Goal: Transaction & Acquisition: Purchase product/service

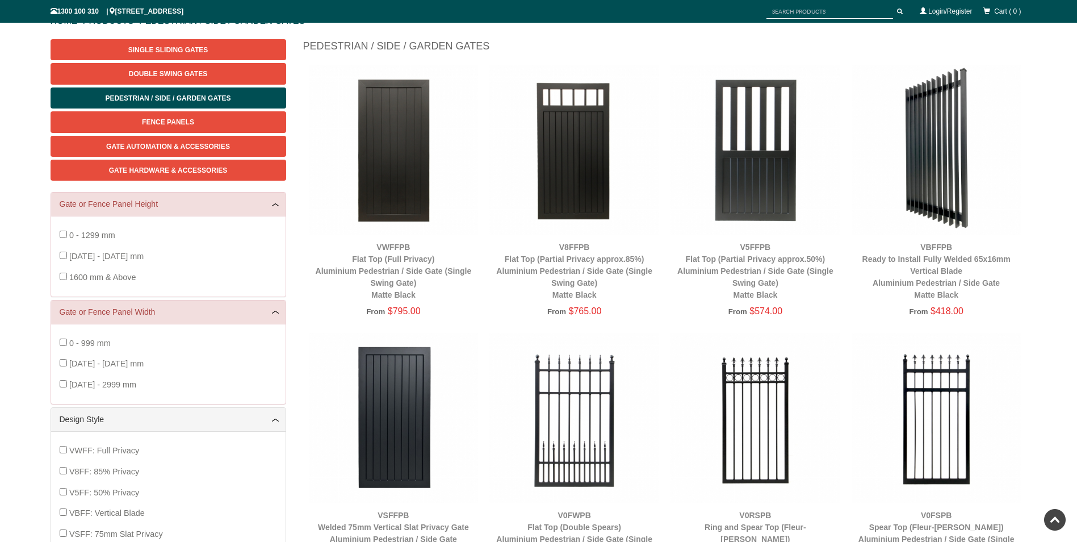
scroll to position [128, 0]
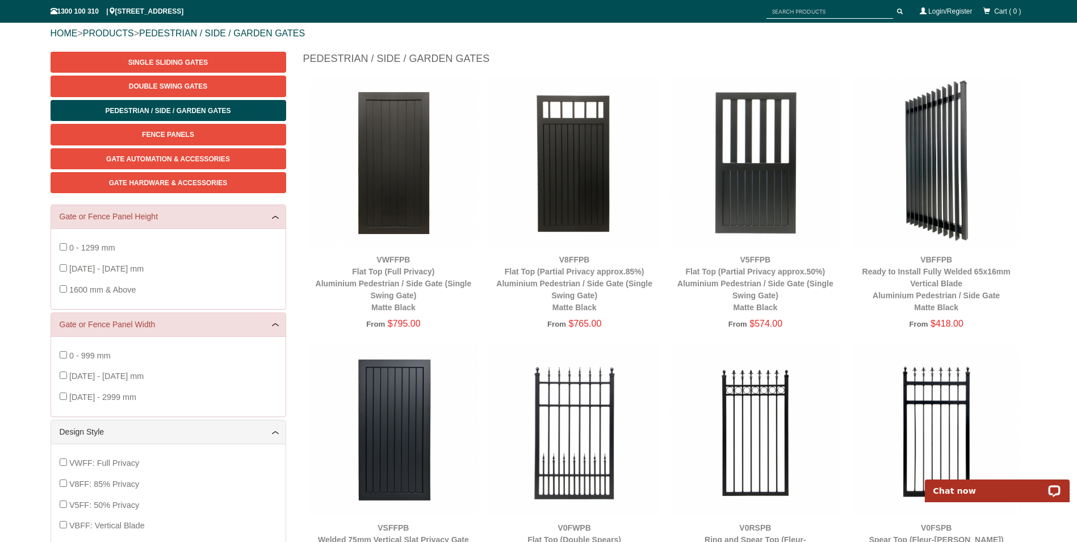
click at [943, 190] on img at bounding box center [937, 162] width 170 height 170
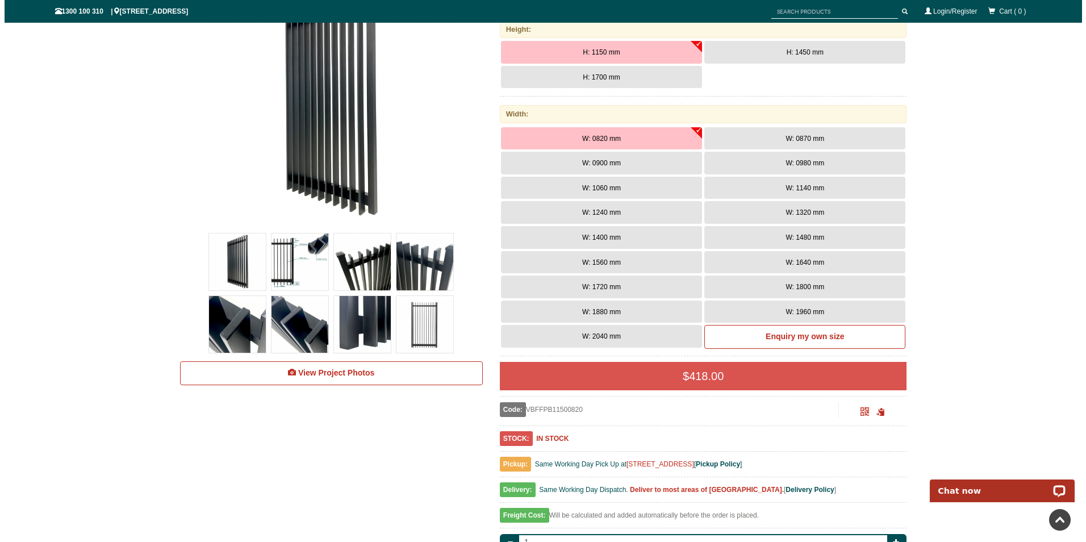
scroll to position [199, 0]
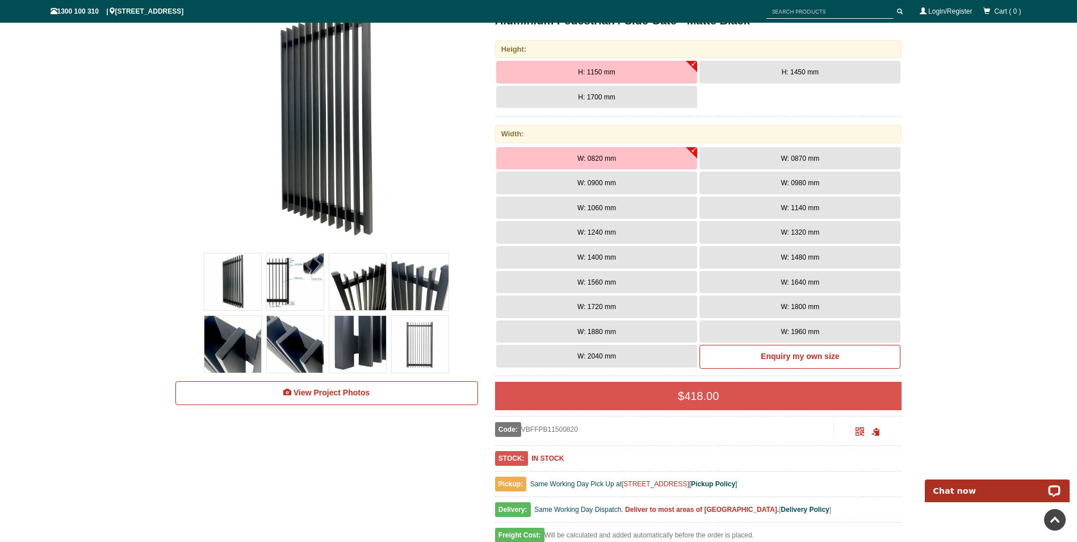
click at [291, 288] on img at bounding box center [295, 281] width 57 height 57
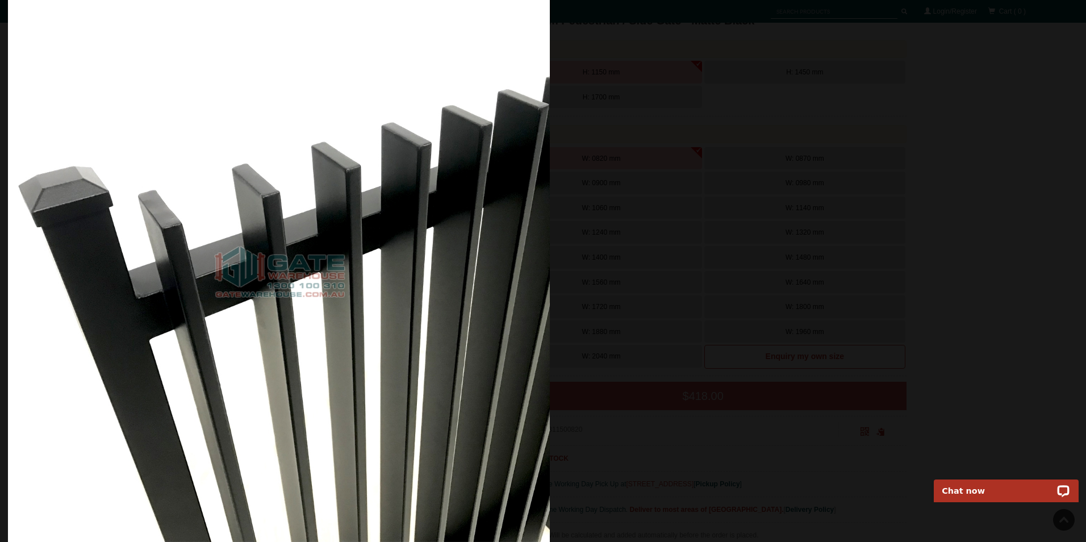
drag, startPoint x: 637, startPoint y: 251, endPoint x: 115, endPoint y: 174, distance: 527.6
click at [115, 174] on img at bounding box center [279, 271] width 542 height 542
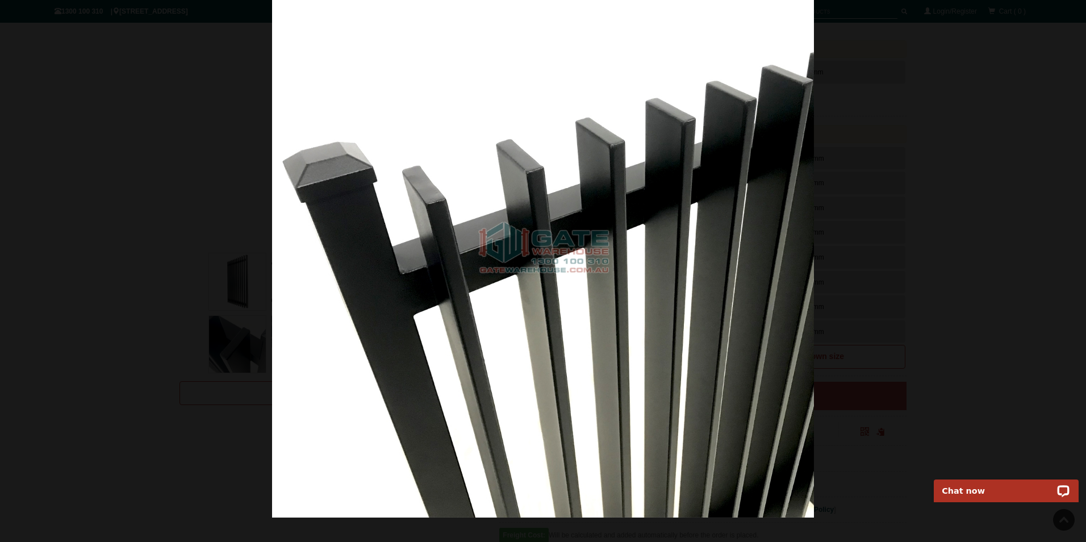
drag, startPoint x: 735, startPoint y: 257, endPoint x: -49, endPoint y: 158, distance: 791.1
click at [0, 158] on html "Home Products Specials Our Designs Gallery Trade Contact Us Products Single Sli…" at bounding box center [543, 72] width 1086 height 542
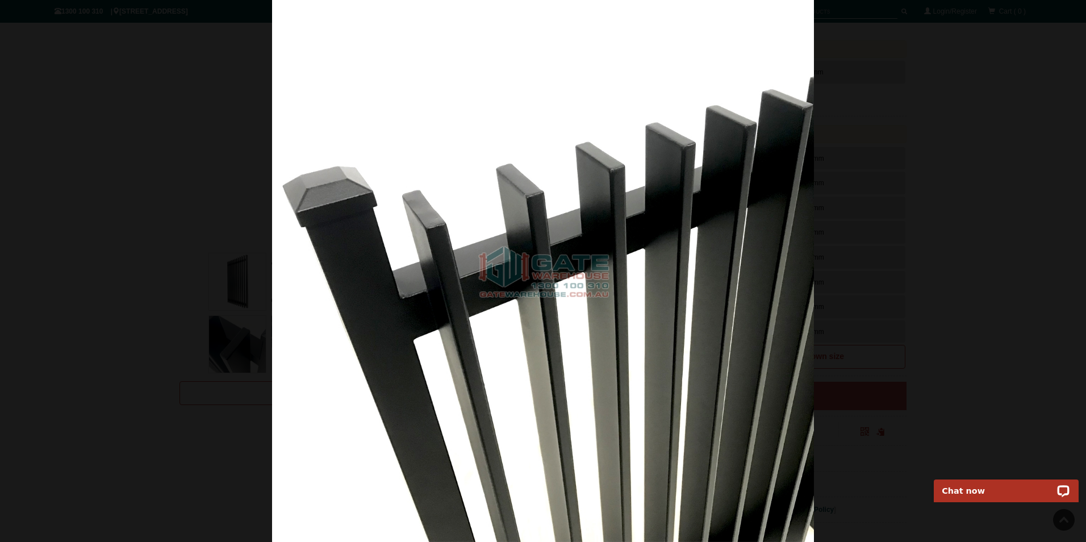
click at [662, 265] on img at bounding box center [543, 271] width 542 height 542
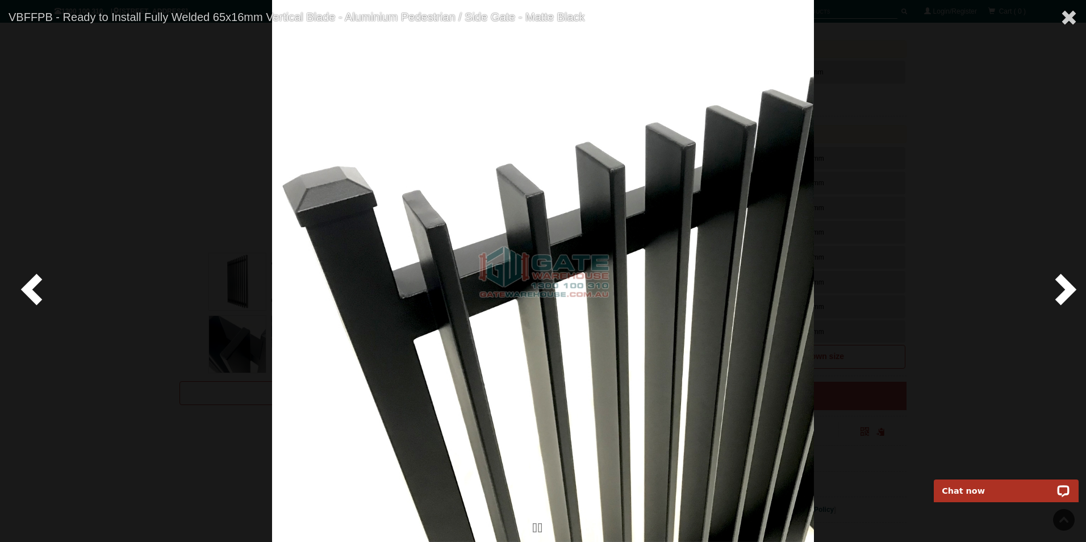
click at [1060, 289] on span at bounding box center [1063, 288] width 34 height 34
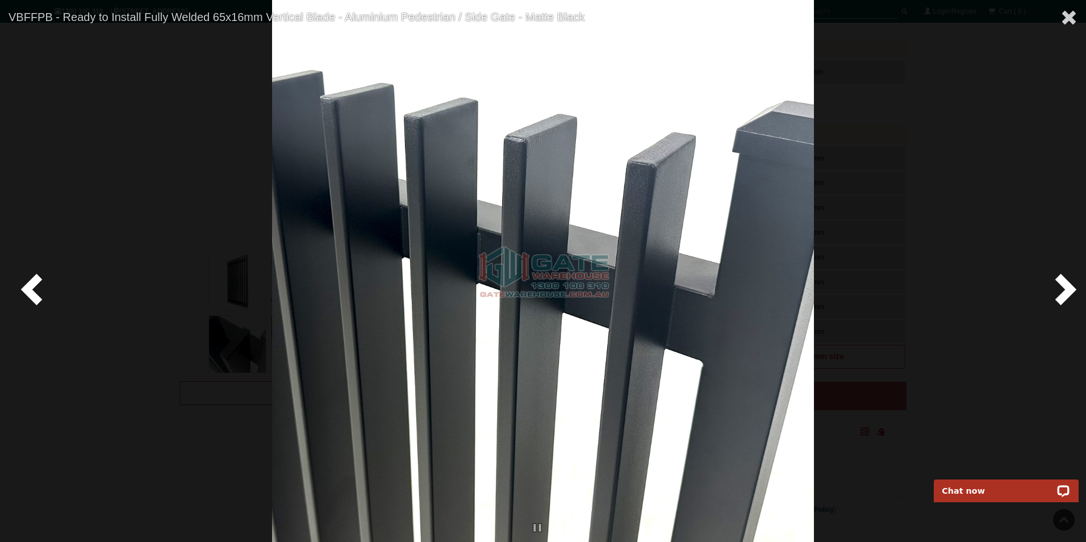
click at [1060, 289] on span at bounding box center [1063, 288] width 34 height 34
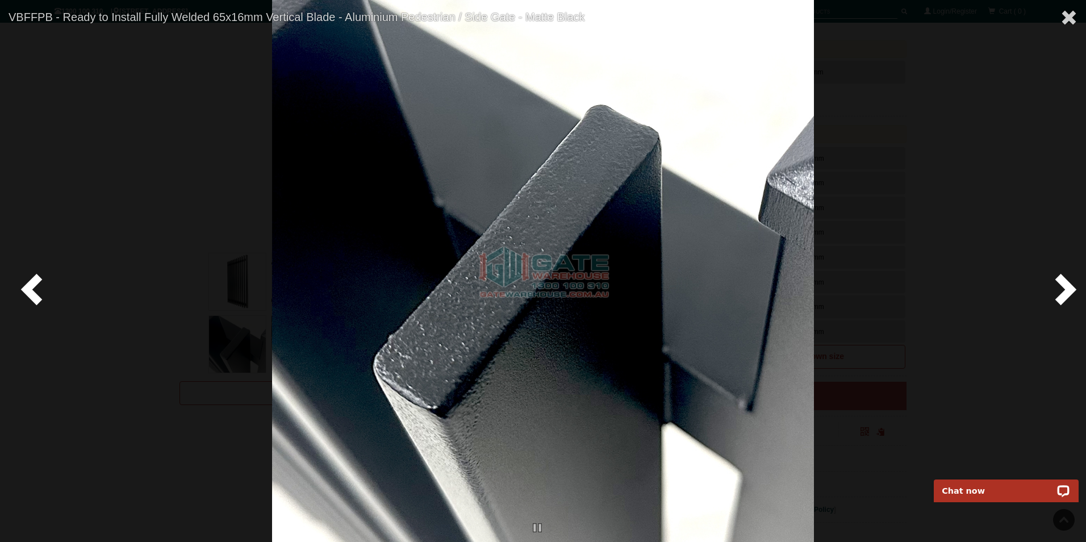
click at [1060, 289] on span at bounding box center [1063, 288] width 34 height 34
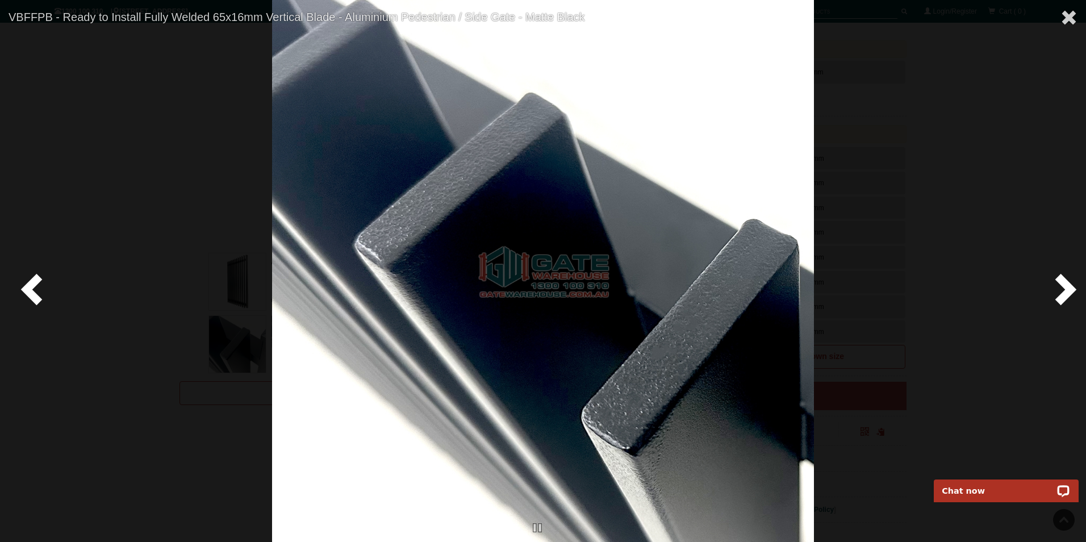
click at [1060, 289] on span at bounding box center [1063, 288] width 34 height 34
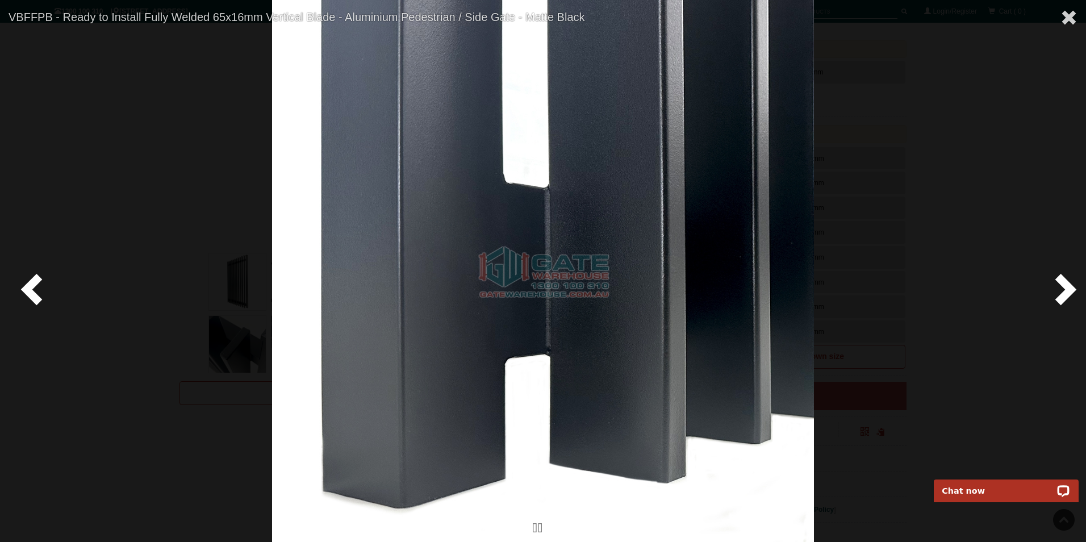
click at [1060, 289] on span at bounding box center [1063, 288] width 34 height 34
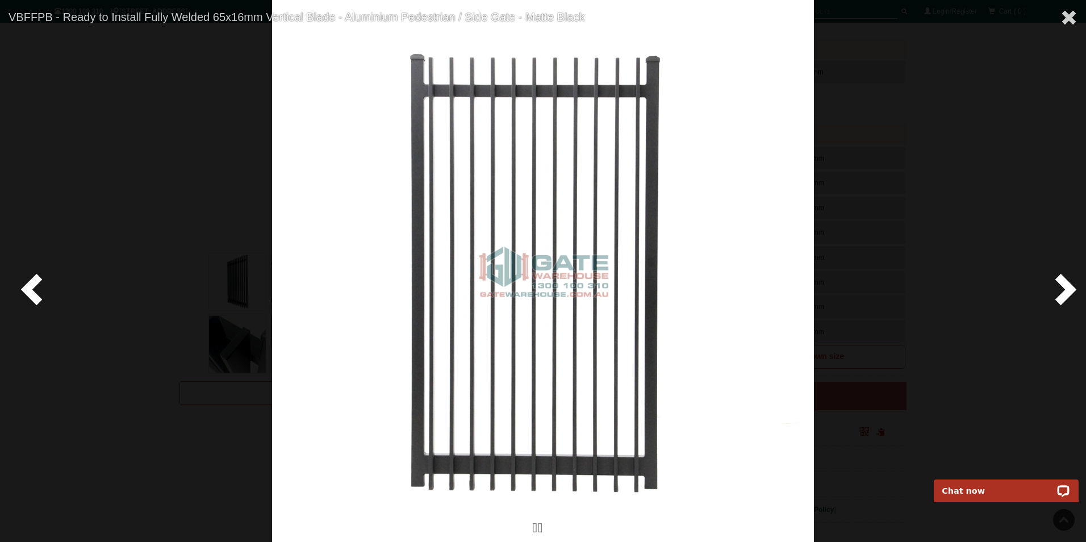
click at [1060, 289] on span at bounding box center [1063, 288] width 34 height 34
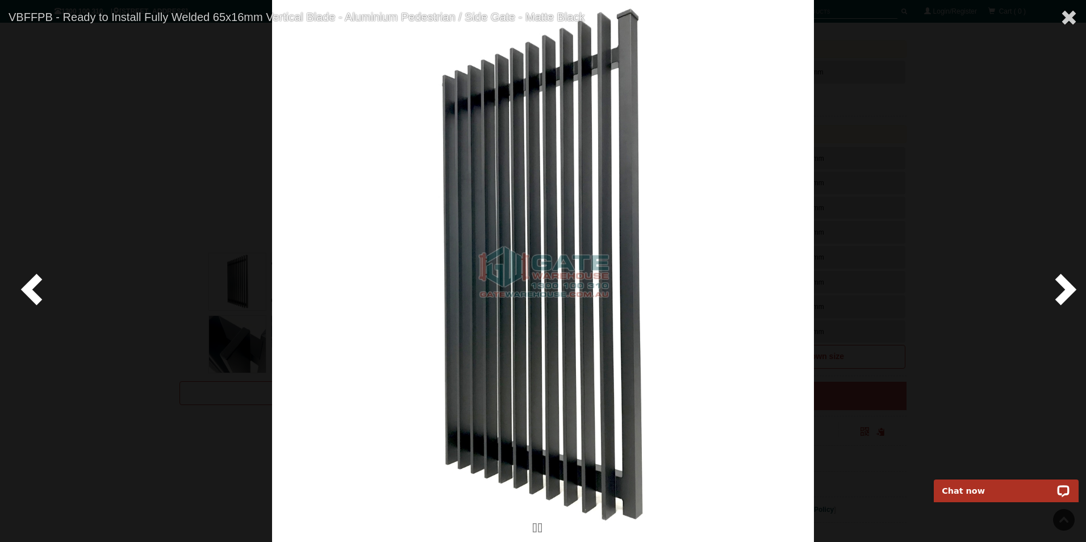
click at [1060, 289] on span at bounding box center [1063, 288] width 34 height 34
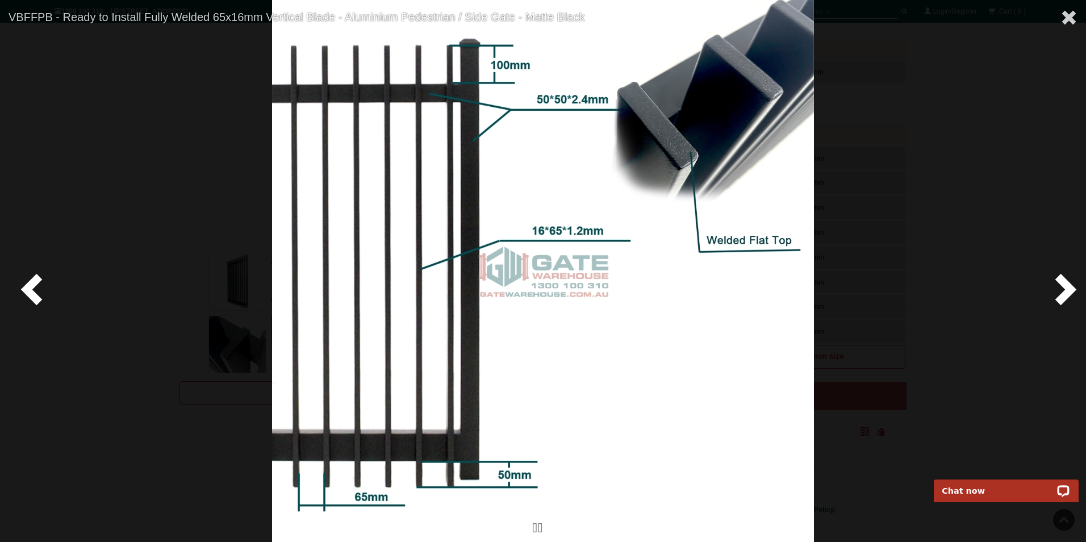
click at [1060, 289] on span at bounding box center [1063, 288] width 34 height 34
